Goal: Information Seeking & Learning: Understand process/instructions

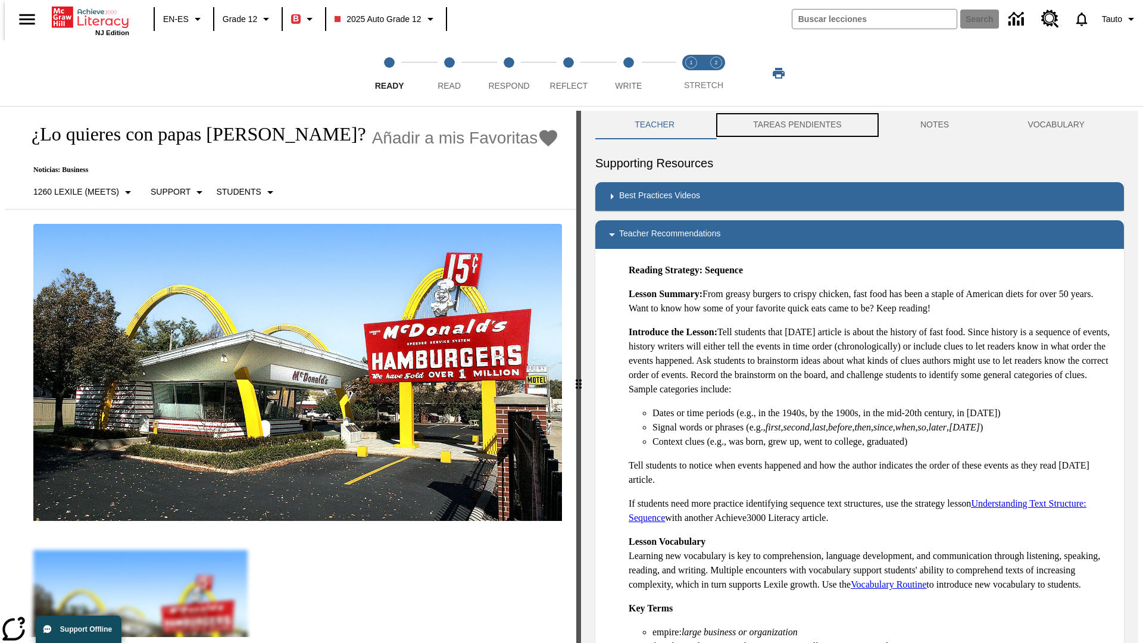
click at [789, 125] on button "TAREAS PENDIENTES" at bounding box center [797, 125] width 167 height 29
click at [796, 125] on button "TAREAS PENDIENTES" at bounding box center [797, 125] width 167 height 29
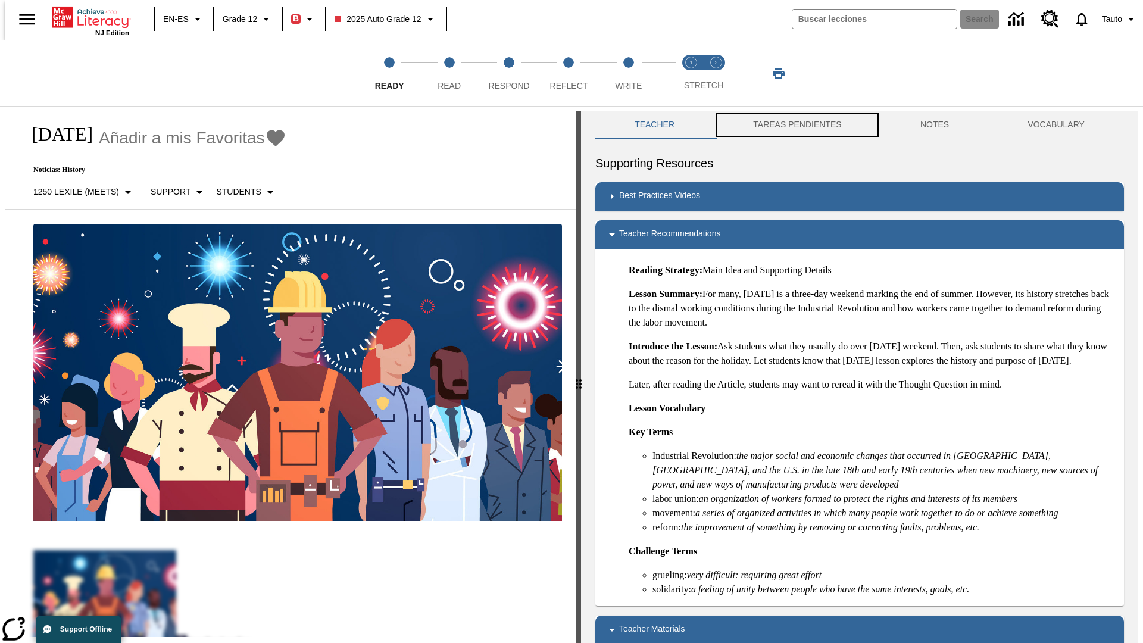
click at [796, 125] on button "TAREAS PENDIENTES" at bounding box center [797, 125] width 167 height 29
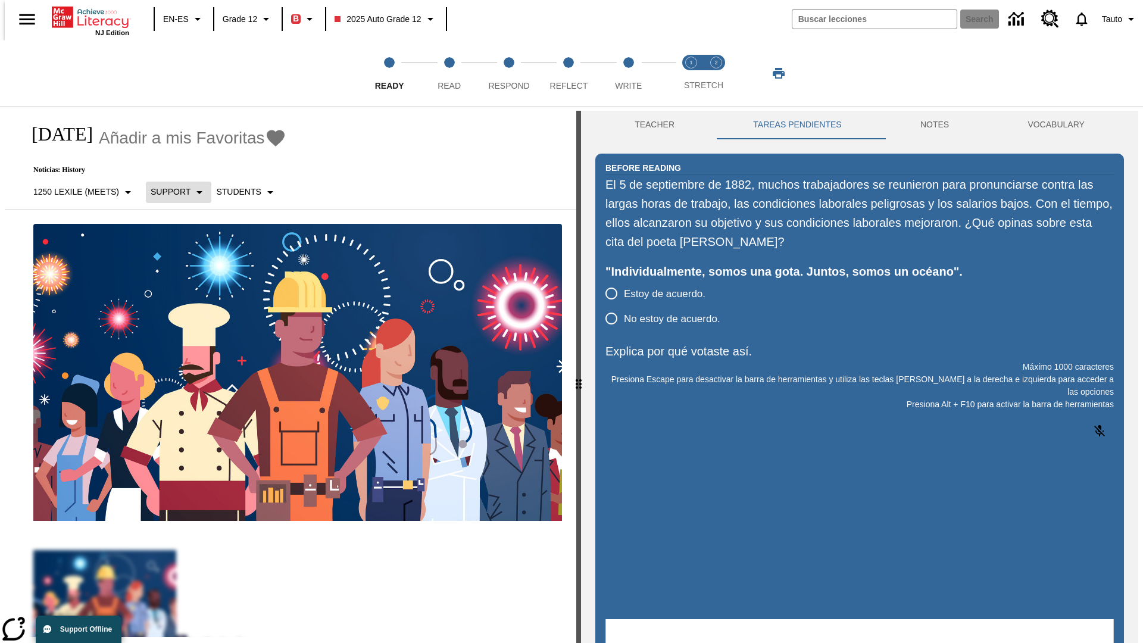
click at [172, 192] on p "Support" at bounding box center [171, 192] width 40 height 12
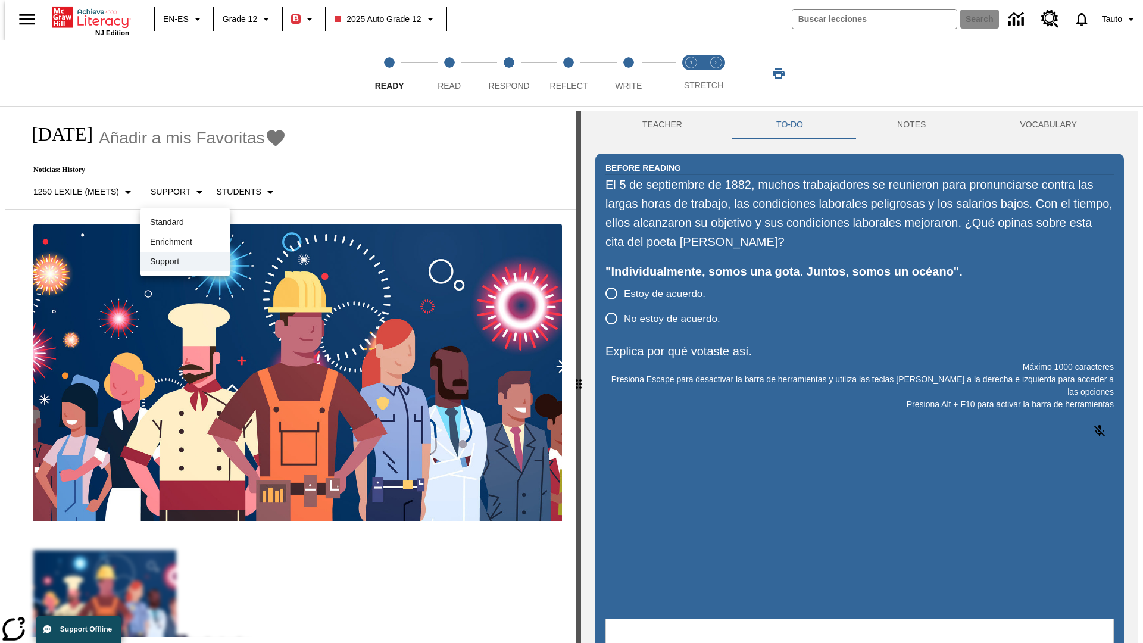
click at [185, 261] on p "Support" at bounding box center [185, 261] width 70 height 12
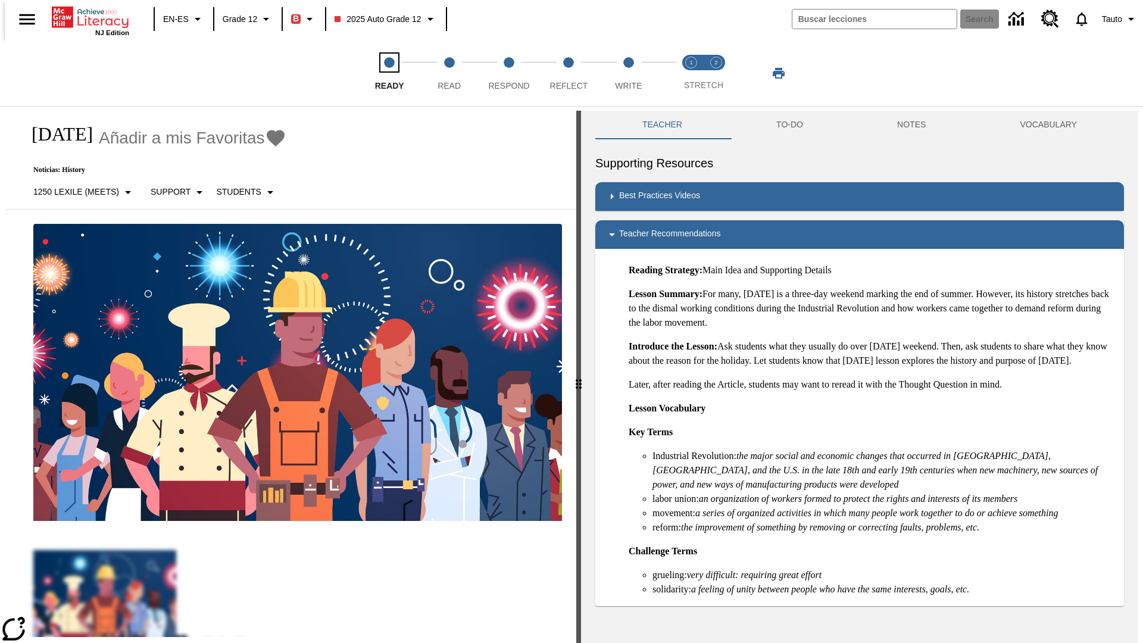
click at [389, 73] on span "Ready" at bounding box center [389, 80] width 29 height 21
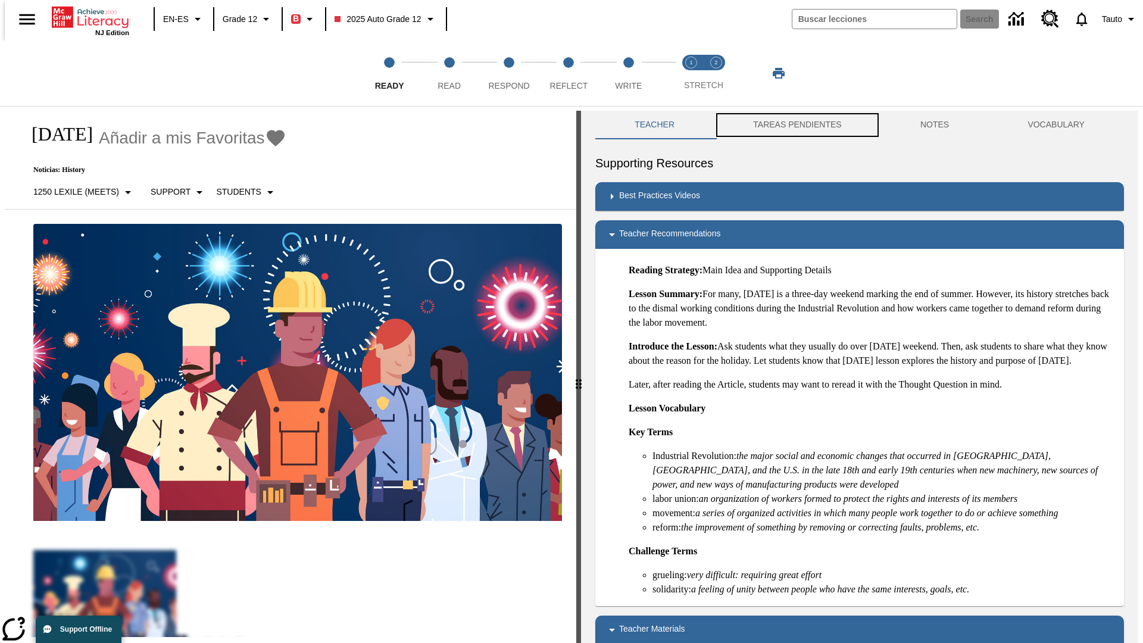
click at [789, 125] on button "TAREAS PENDIENTES" at bounding box center [797, 125] width 167 height 29
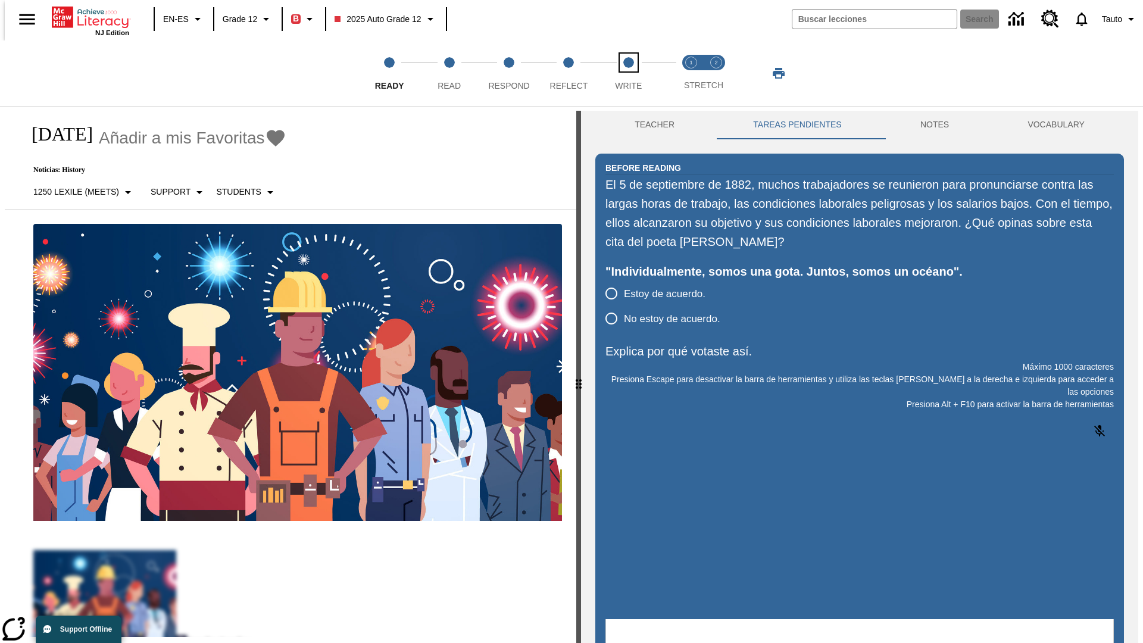
click at [628, 73] on span "Write" at bounding box center [628, 80] width 27 height 21
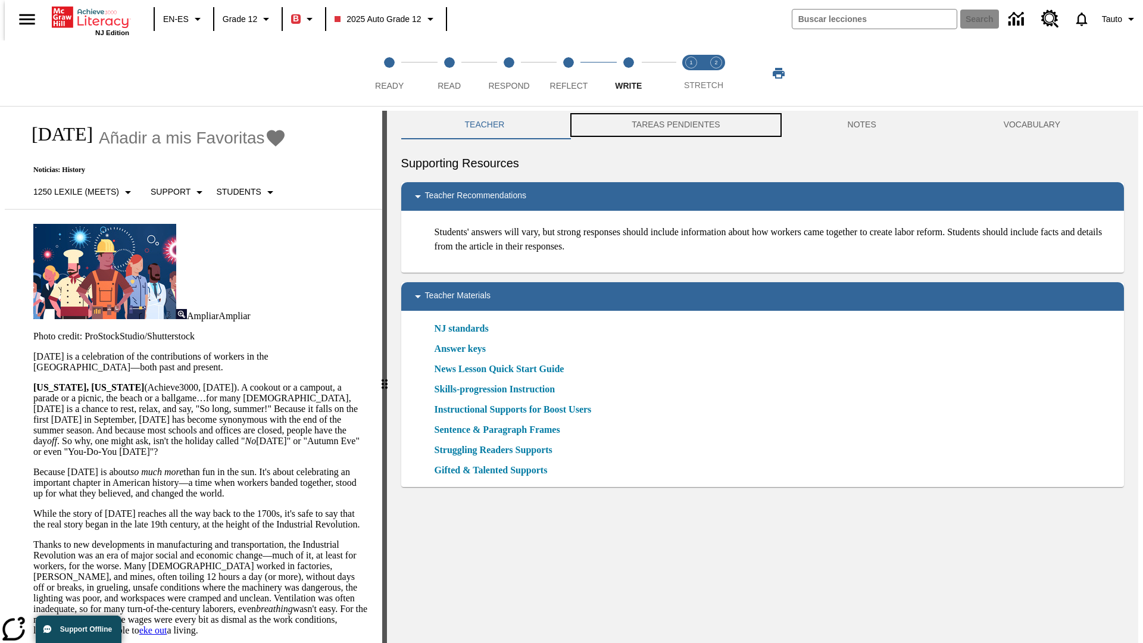
scroll to position [1, 0]
click at [667, 125] on button "TAREAS PENDIENTES" at bounding box center [675, 124] width 215 height 29
